Goal: Navigation & Orientation: Find specific page/section

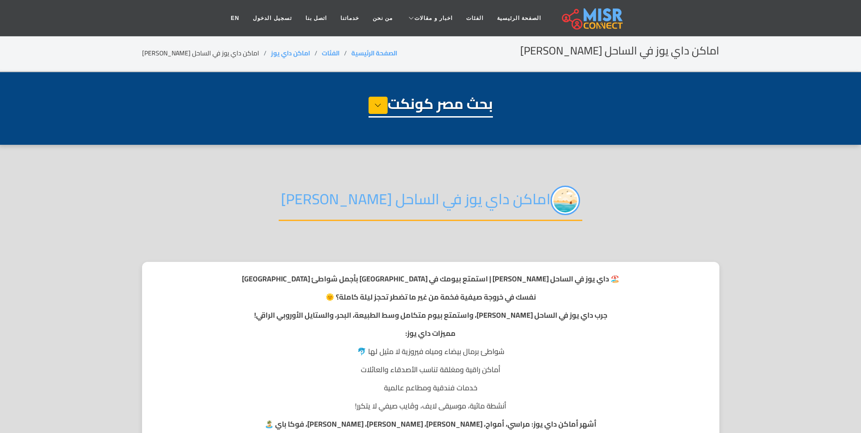
select select "**********"
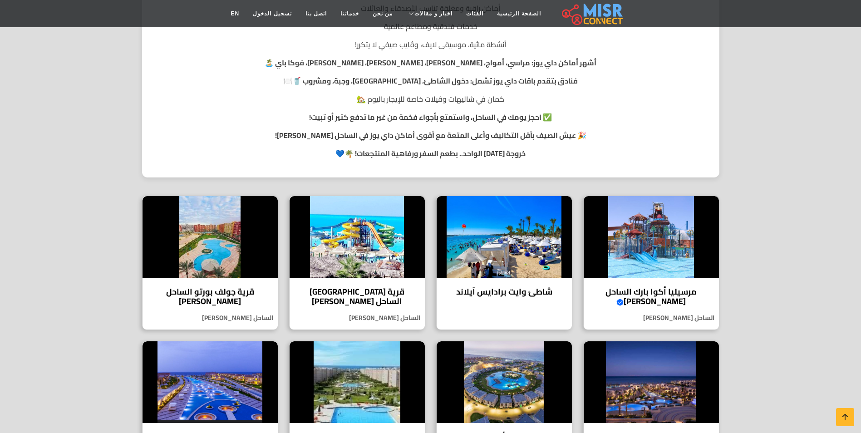
scroll to position [363, 0]
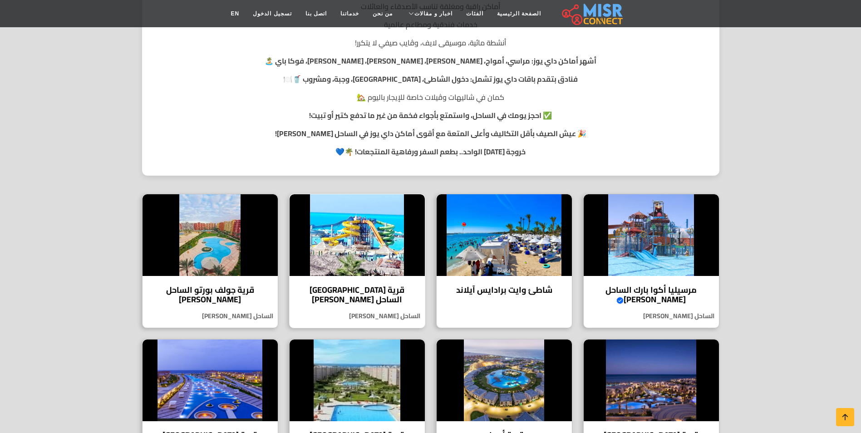
click at [365, 270] on img at bounding box center [357, 235] width 135 height 82
click at [772, 229] on section "اماكن داي يوز في الساحل الشمالي 🏖️ داي يوز في الساحل الشمالي | استمتع بيومك في …" at bounding box center [430, 152] width 861 height 740
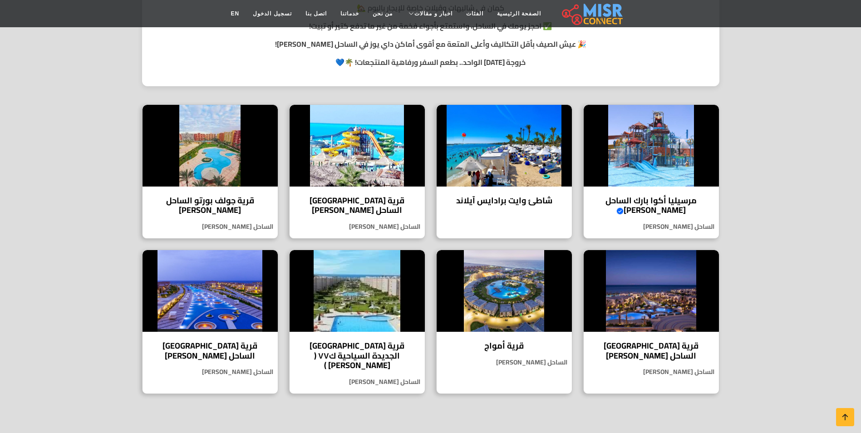
scroll to position [454, 0]
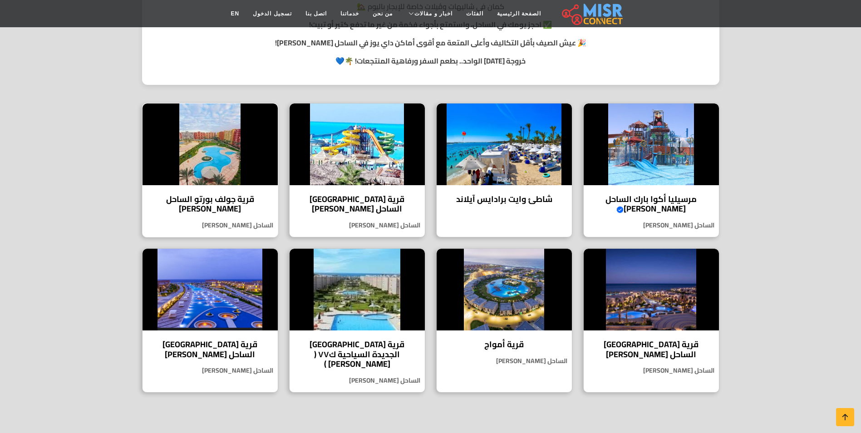
click at [221, 200] on h4 "قرية جولف بورتو الساحل الشمالي" at bounding box center [210, 204] width 122 height 20
click at [346, 308] on img at bounding box center [357, 290] width 135 height 82
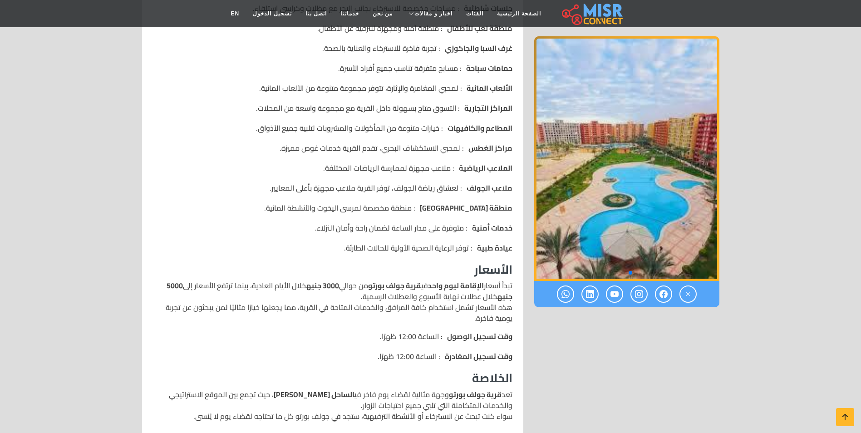
scroll to position [590, 0]
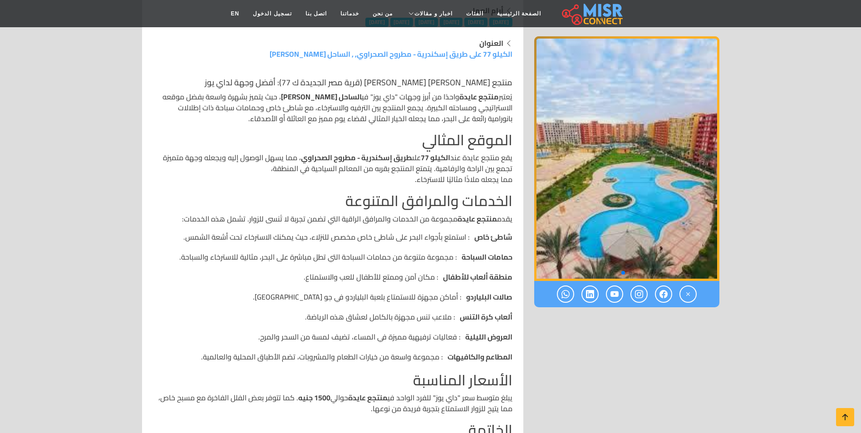
scroll to position [408, 0]
